Goal: Task Accomplishment & Management: Use online tool/utility

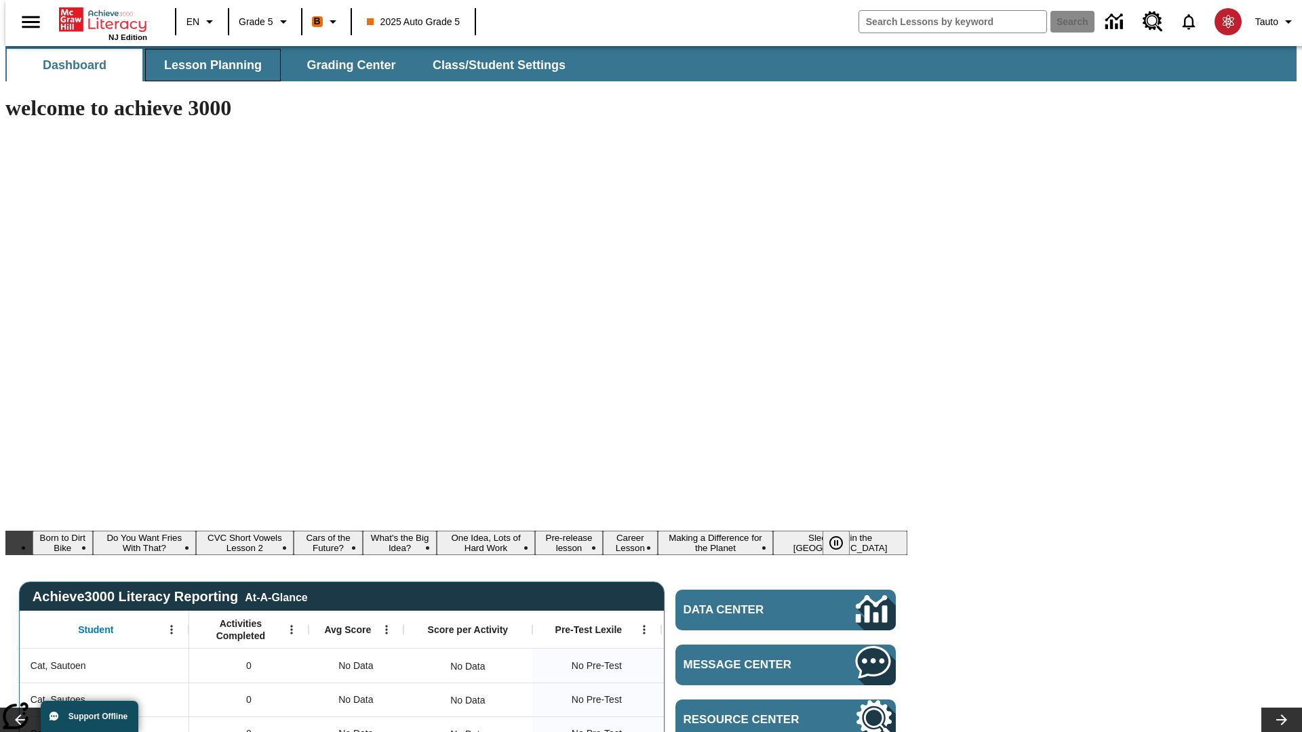
click at [207, 65] on span "Lesson Planning" at bounding box center [213, 66] width 98 height 16
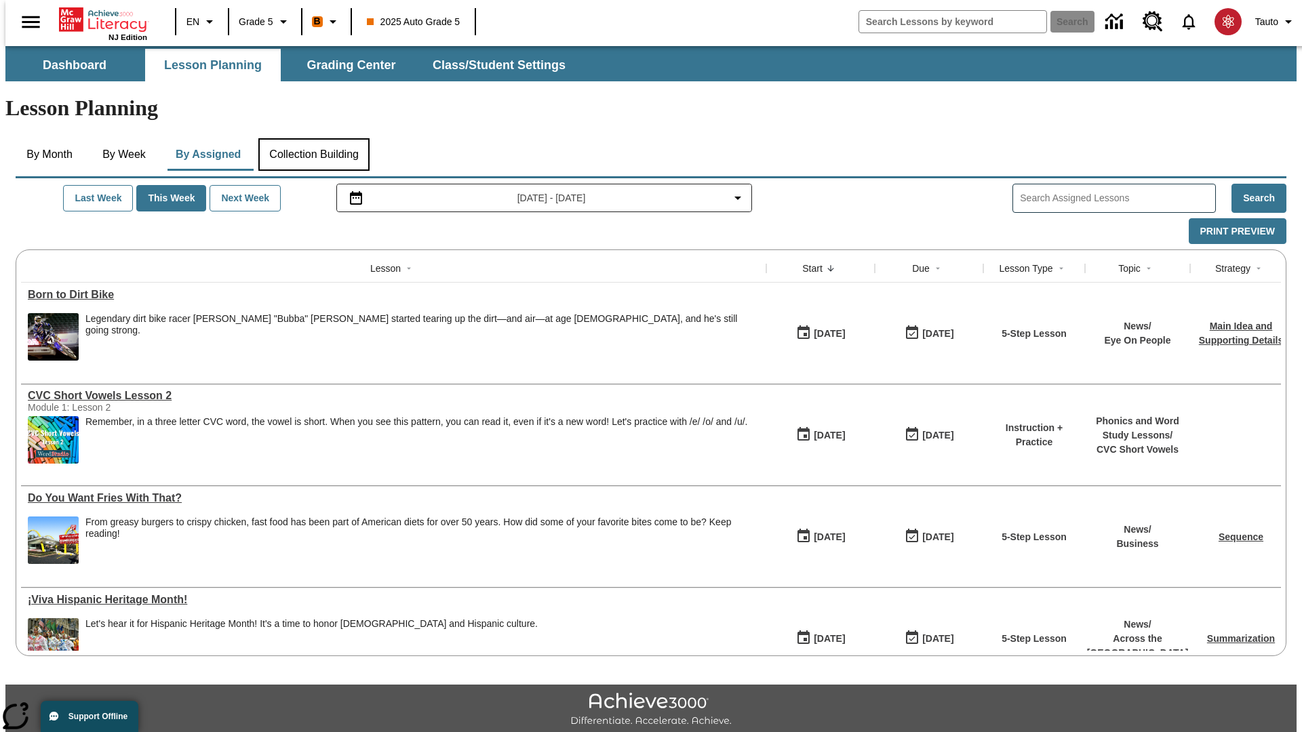
click at [313, 138] on button "Collection Building" at bounding box center [313, 154] width 111 height 33
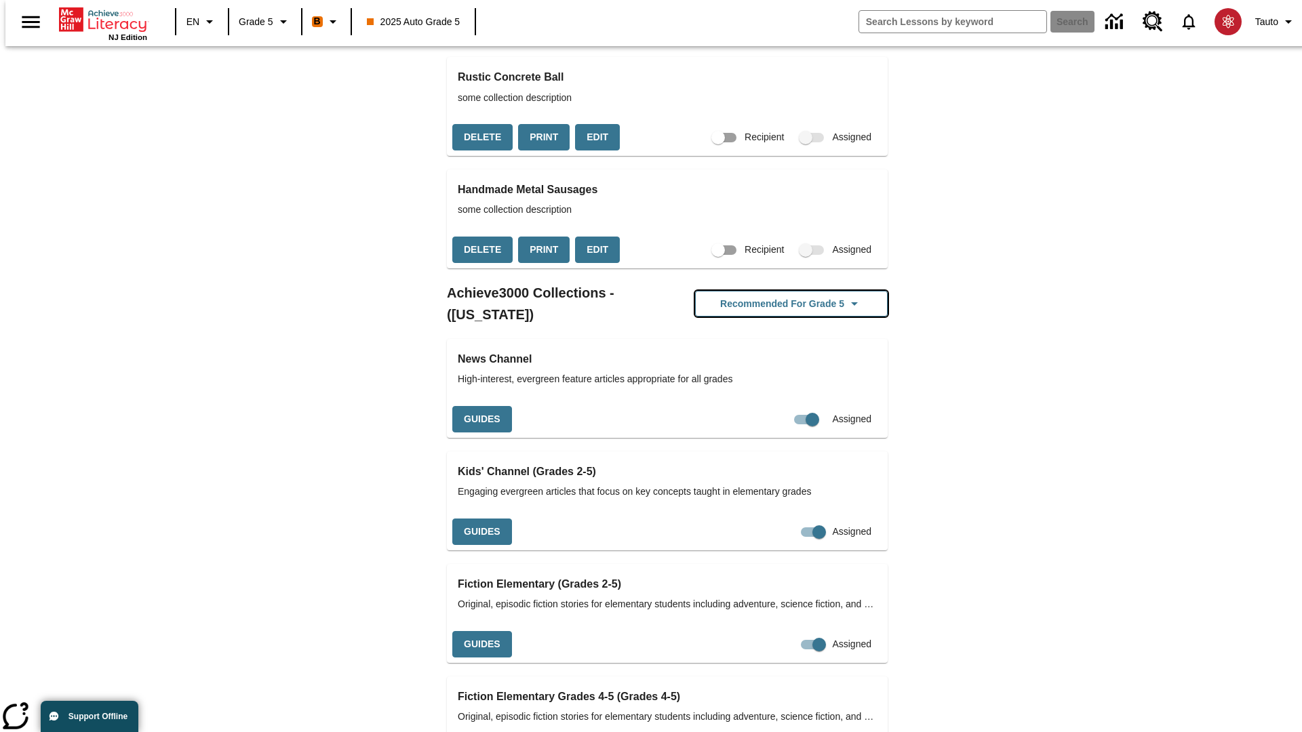
scroll to position [3903, 0]
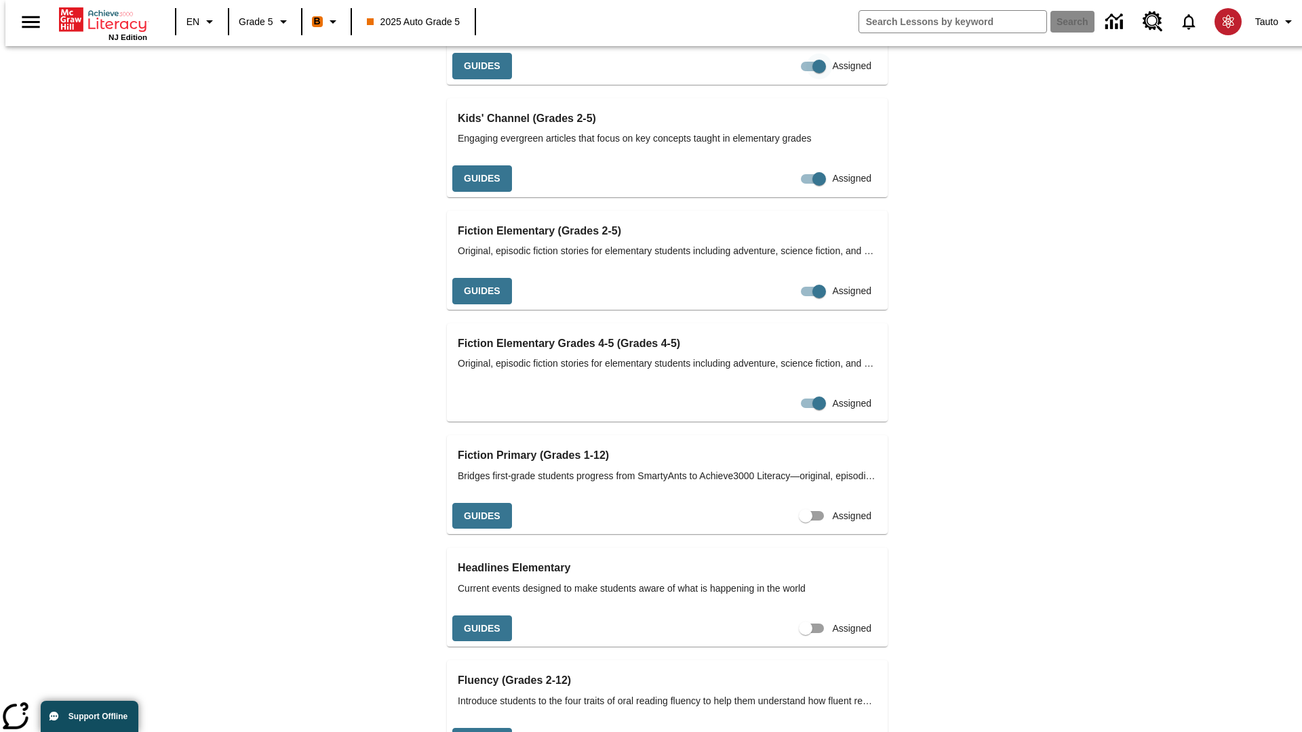
click at [780, 79] on input "Assigned" at bounding box center [818, 67] width 77 height 26
checkbox input "false"
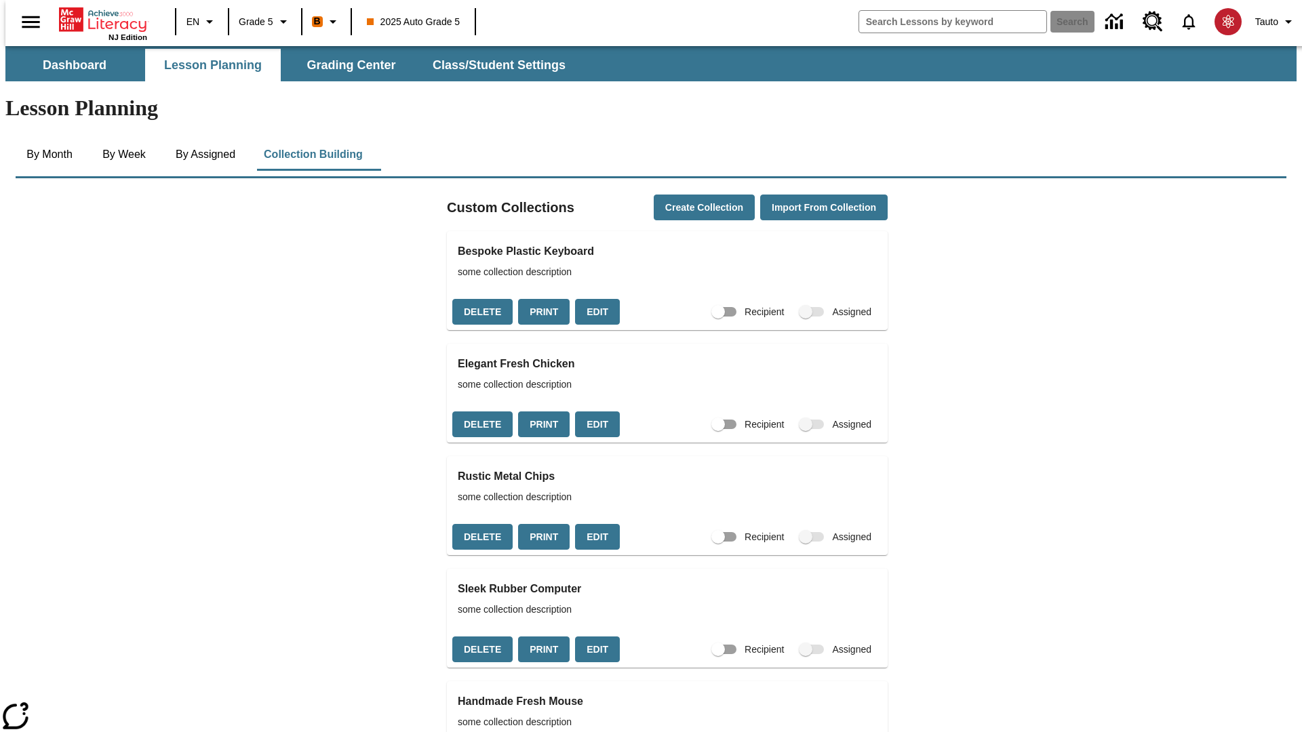
checkbox input "true"
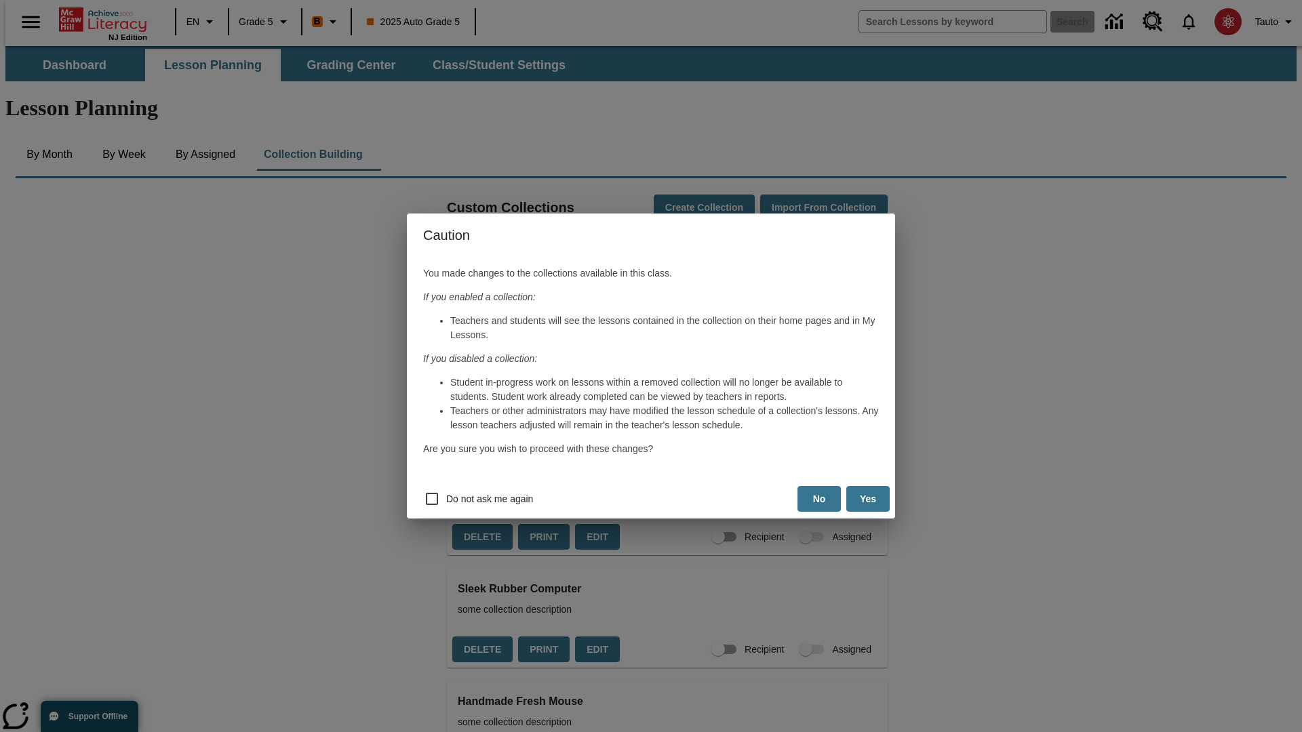
scroll to position [3197, 0]
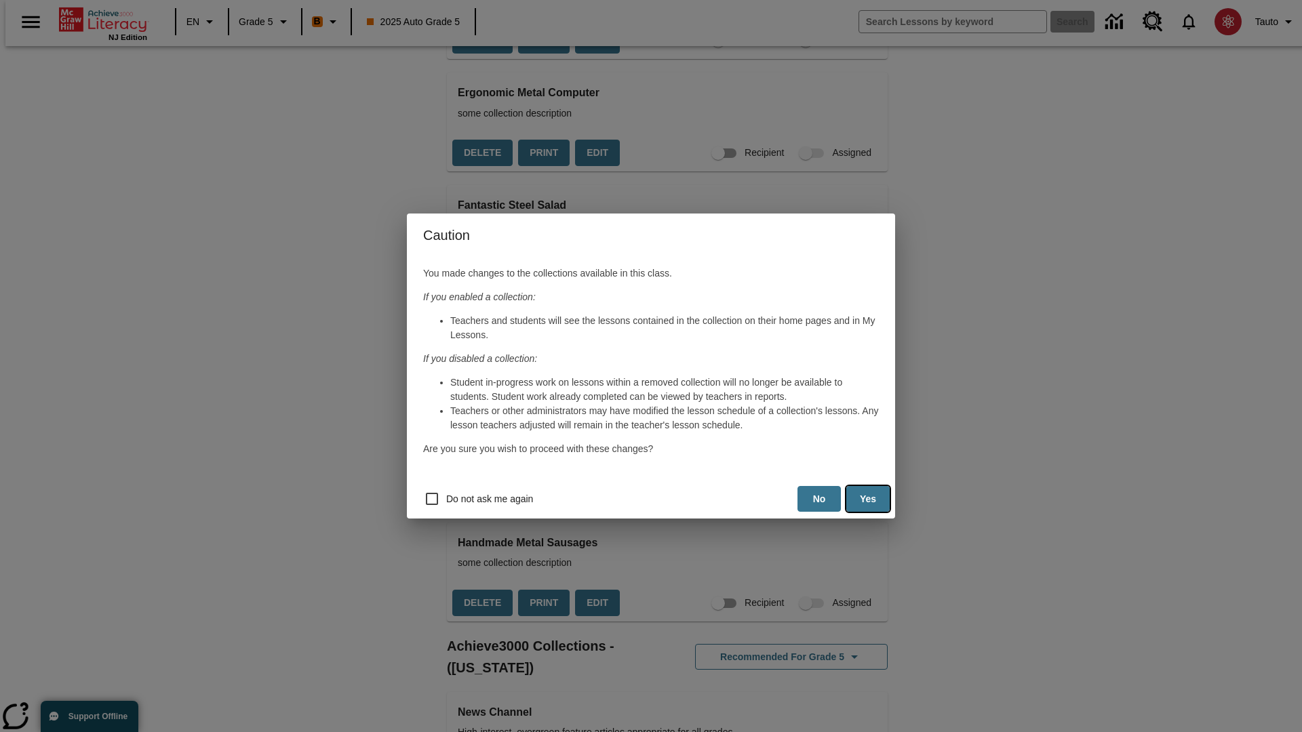
click at [868, 499] on button "Yes" at bounding box center [867, 499] width 43 height 26
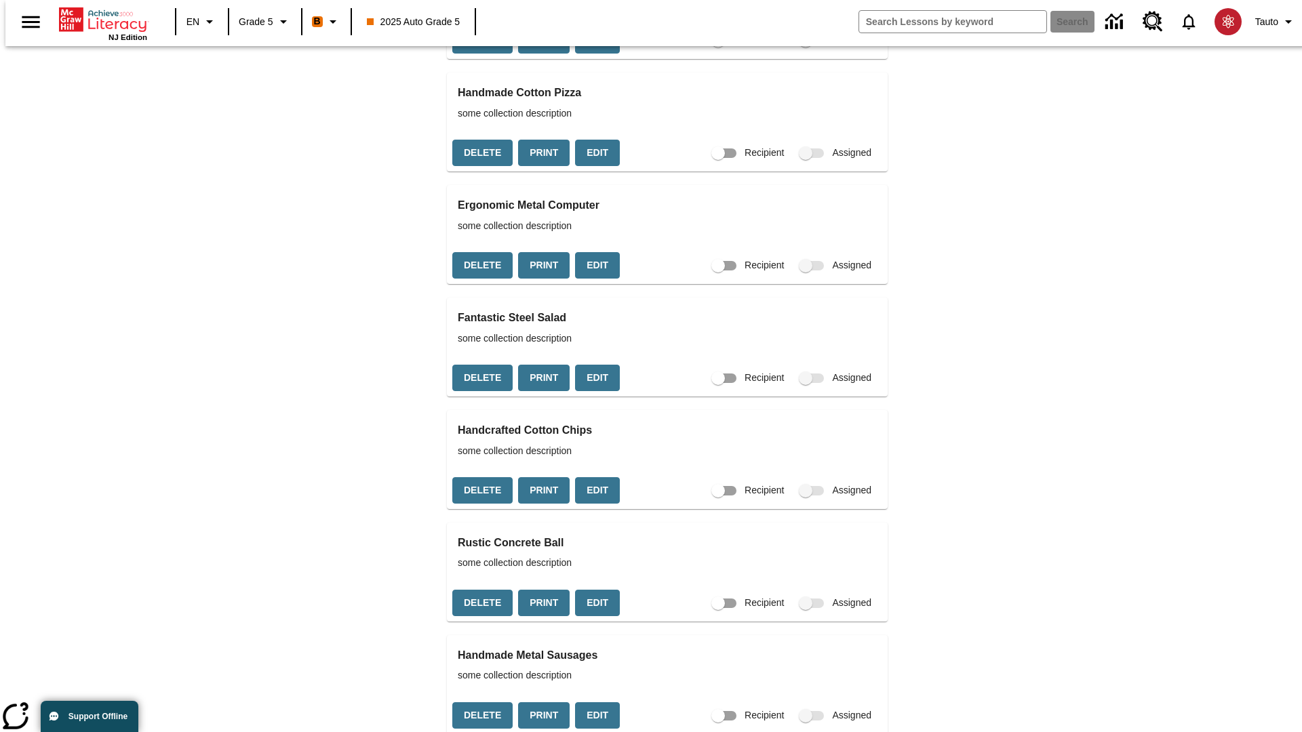
scroll to position [3309, 0]
